Goal: Information Seeking & Learning: Check status

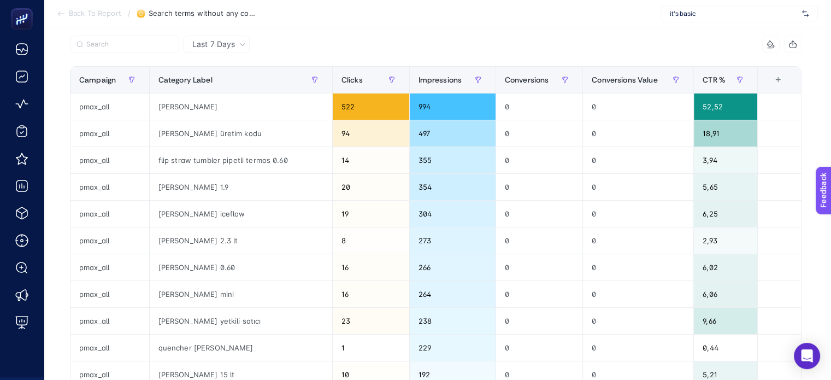
scroll to position [55, 0]
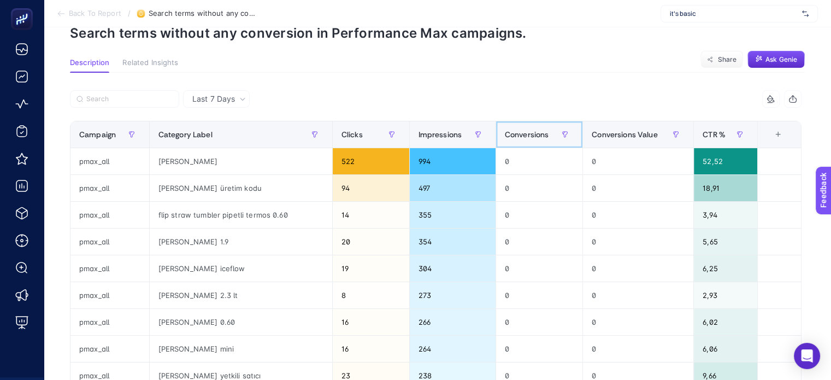
click at [513, 128] on div "Conversions" at bounding box center [539, 134] width 69 height 17
click at [524, 135] on span "Conversions" at bounding box center [527, 134] width 44 height 9
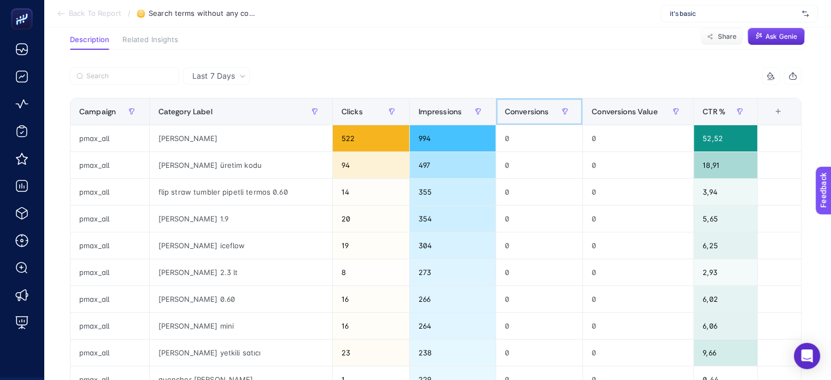
scroll to position [0, 0]
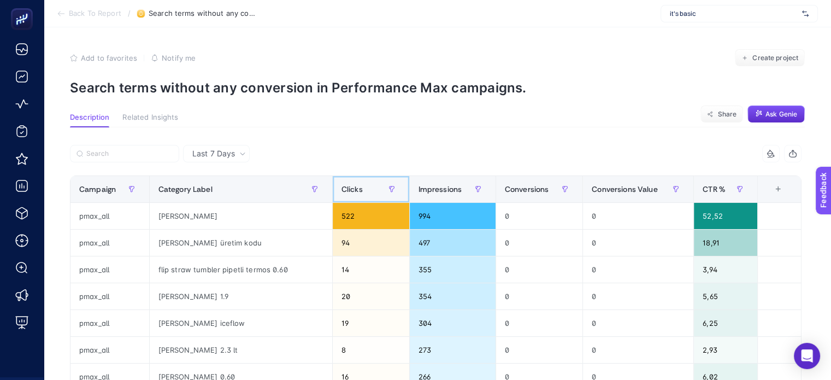
click at [341, 191] on span "Clicks" at bounding box center [351, 189] width 21 height 9
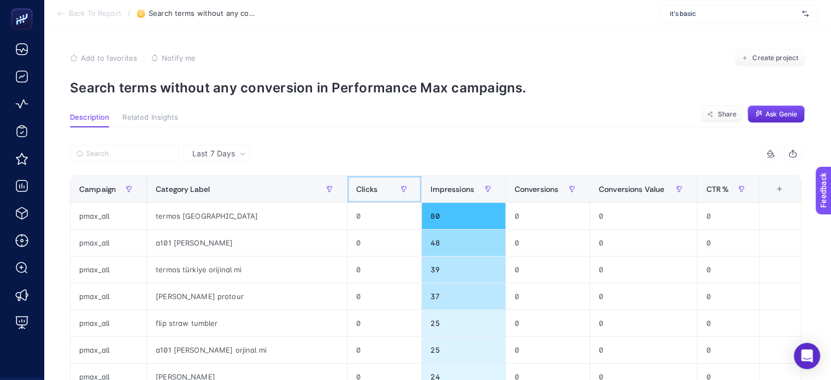
click at [374, 189] on span "Clicks" at bounding box center [366, 189] width 21 height 9
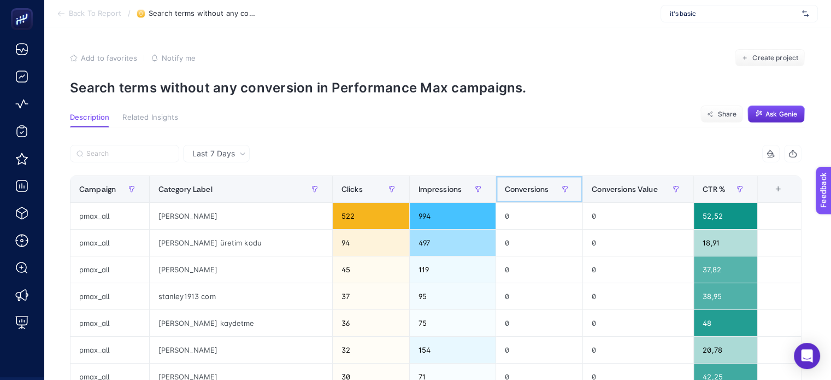
click at [524, 188] on span "Conversions" at bounding box center [527, 189] width 44 height 9
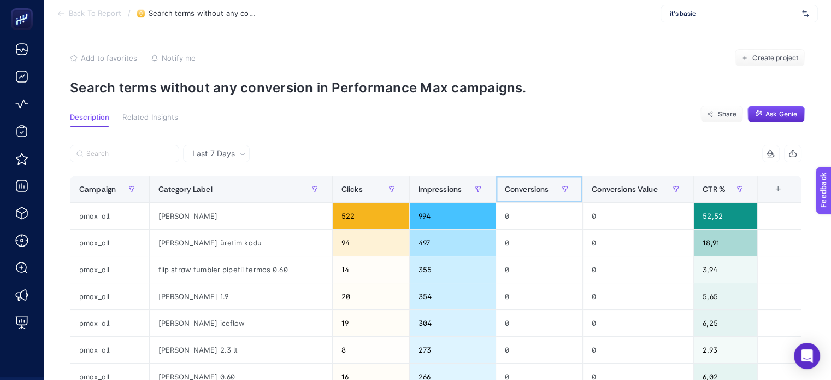
click at [524, 188] on span "Conversions" at bounding box center [527, 189] width 44 height 9
click at [418, 187] on span "Impressions" at bounding box center [440, 189] width 44 height 9
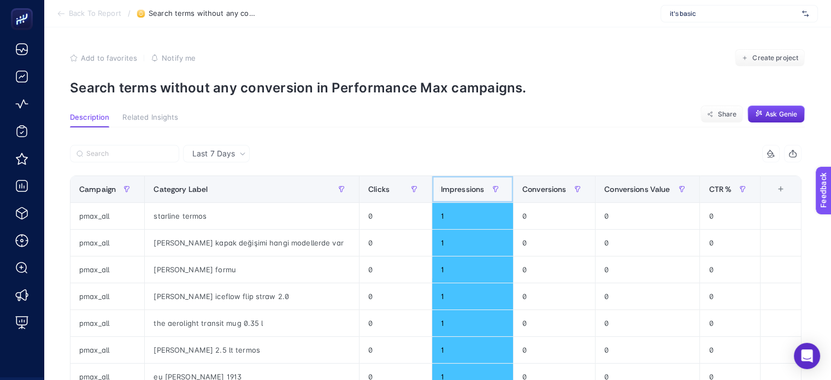
click at [458, 196] on div "Impressions" at bounding box center [472, 188] width 63 height 17
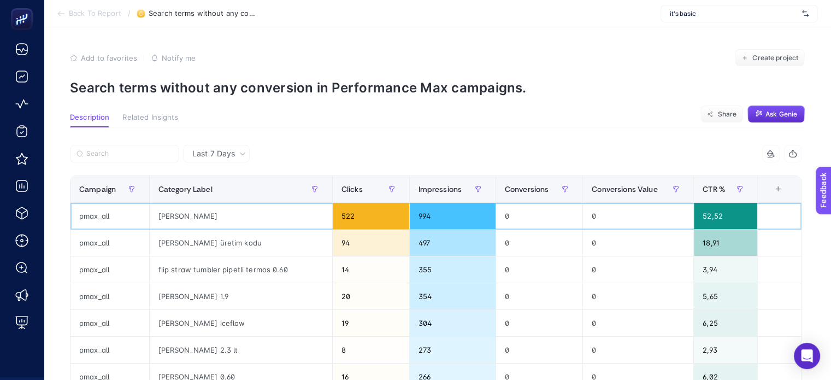
drag, startPoint x: 165, startPoint y: 215, endPoint x: 249, endPoint y: 215, distance: 83.6
click at [249, 215] on div "[PERSON_NAME]" at bounding box center [241, 216] width 182 height 26
click at [243, 214] on div "[PERSON_NAME]" at bounding box center [241, 216] width 182 height 26
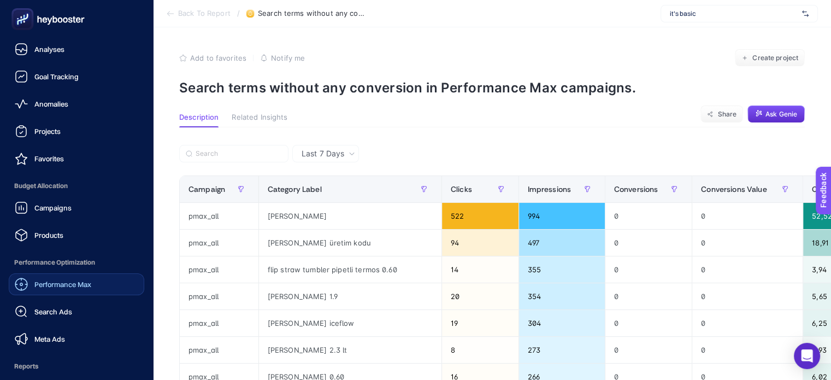
click at [85, 291] on link "Performance Max" at bounding box center [76, 284] width 135 height 22
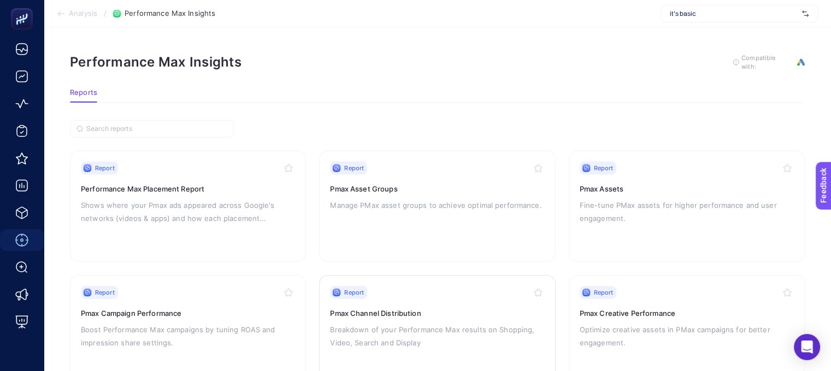
click at [444, 328] on p "Breakdown of your Performance Max results on Shopping, Video, Search and Display" at bounding box center [437, 336] width 214 height 26
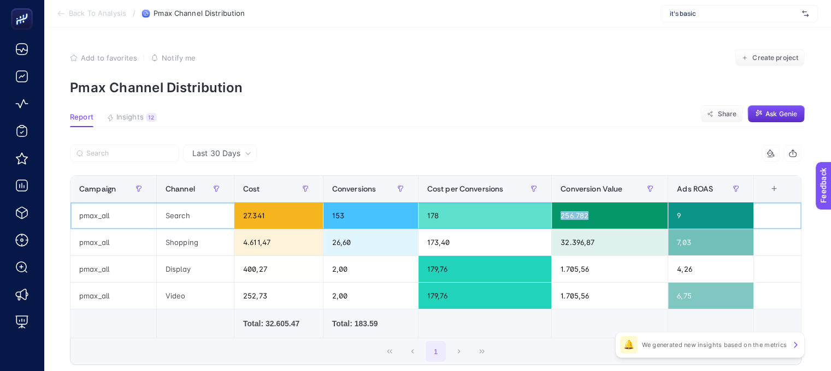
drag, startPoint x: 564, startPoint y: 214, endPoint x: 615, endPoint y: 213, distance: 50.8
click at [615, 213] on div "256.782" at bounding box center [610, 216] width 116 height 26
click at [239, 159] on span "Last 30 Days" at bounding box center [216, 153] width 48 height 11
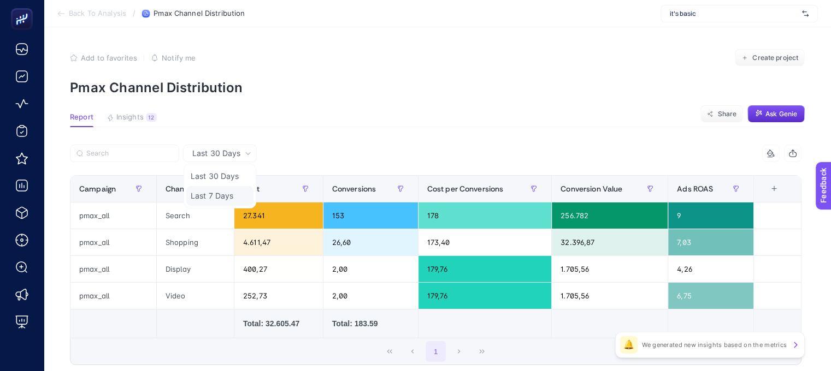
click at [229, 197] on li "Last 7 Days" at bounding box center [219, 196] width 67 height 20
